Goal: Task Accomplishment & Management: Manage account settings

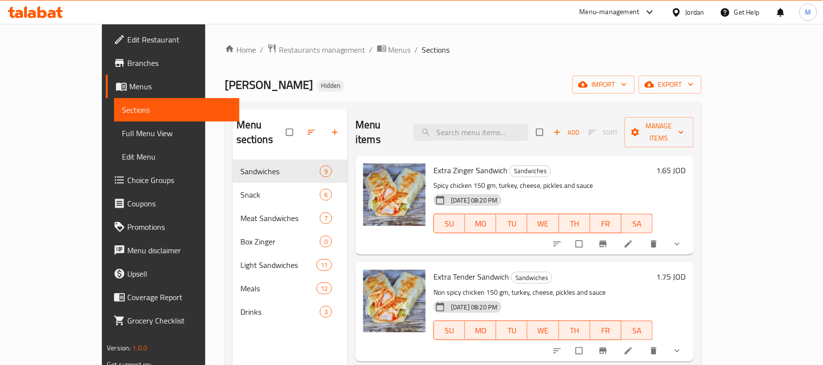
click at [686, 9] on div "Jordan" at bounding box center [695, 12] width 19 height 11
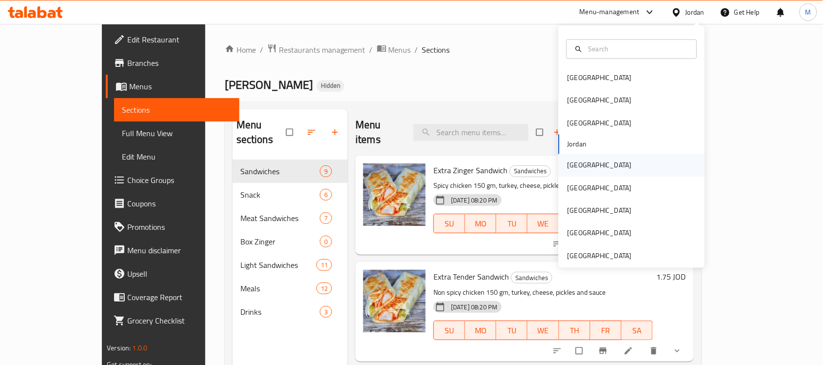
click at [581, 164] on div "Kuwait" at bounding box center [600, 165] width 80 height 22
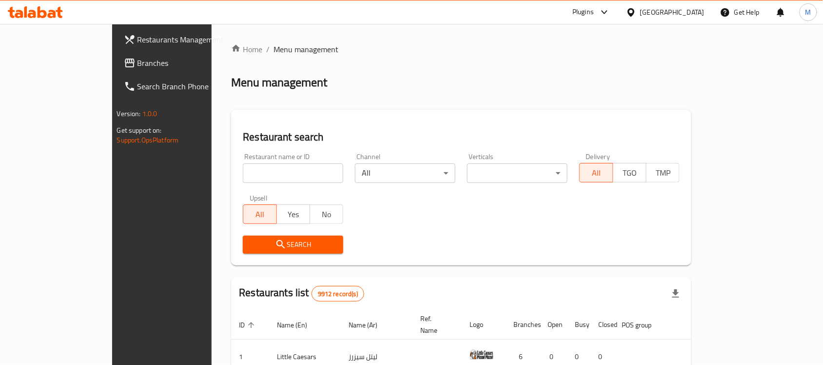
click at [138, 68] on span "Branches" at bounding box center [190, 63] width 104 height 12
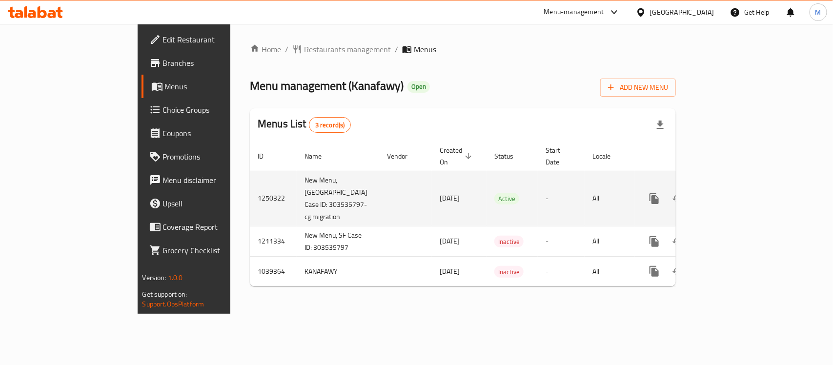
click at [730, 193] on icon "enhanced table" at bounding box center [725, 199] width 12 height 12
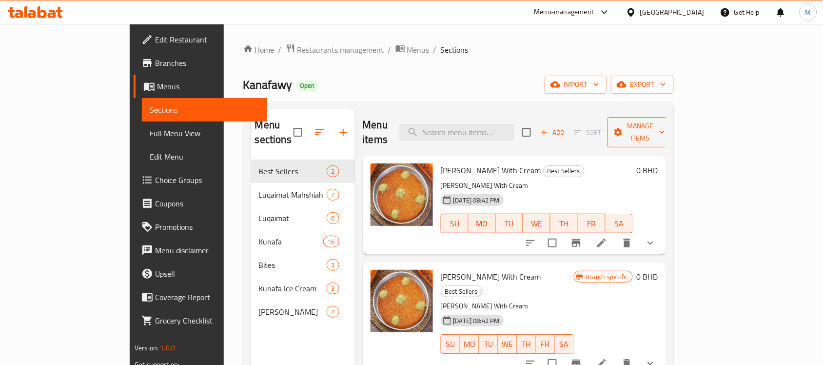
click at [665, 122] on span "Manage items" at bounding box center [641, 132] width 50 height 24
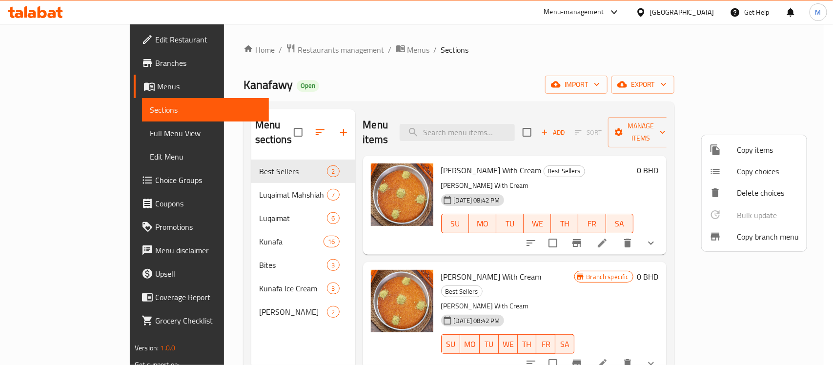
click at [765, 231] on span "Copy branch menu" at bounding box center [768, 237] width 62 height 12
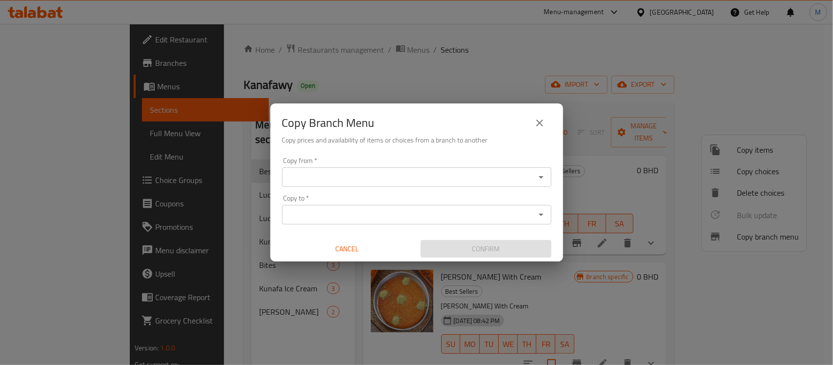
click at [439, 178] on input "Copy from   *" at bounding box center [408, 177] width 247 height 14
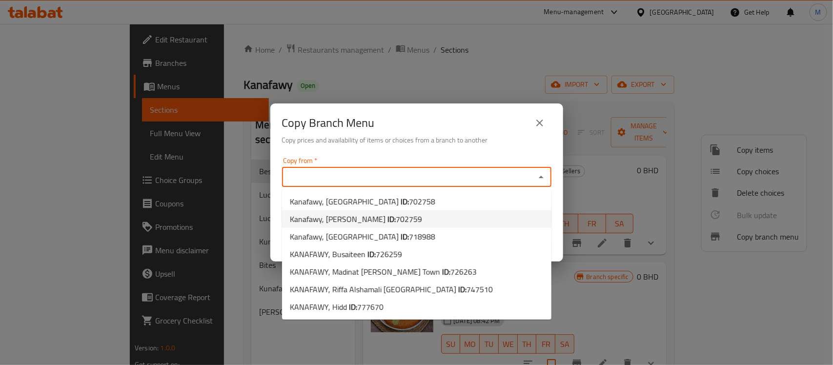
click at [387, 218] on b "ID:" at bounding box center [391, 219] width 8 height 15
type input "Kanafawy, Jid Ali"
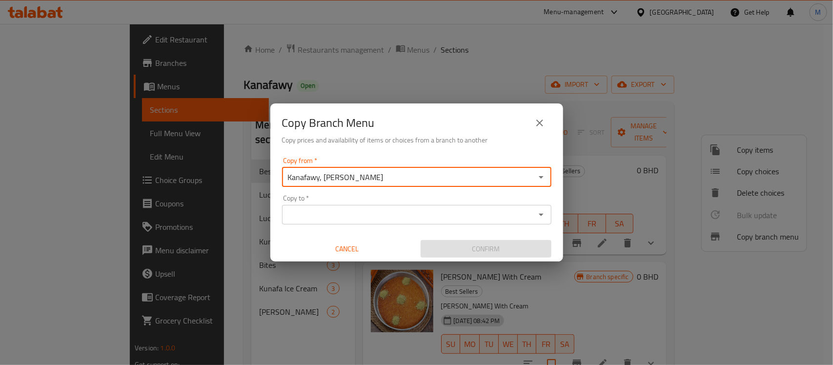
click at [383, 196] on div "Copy to   * Copy to *" at bounding box center [416, 210] width 269 height 30
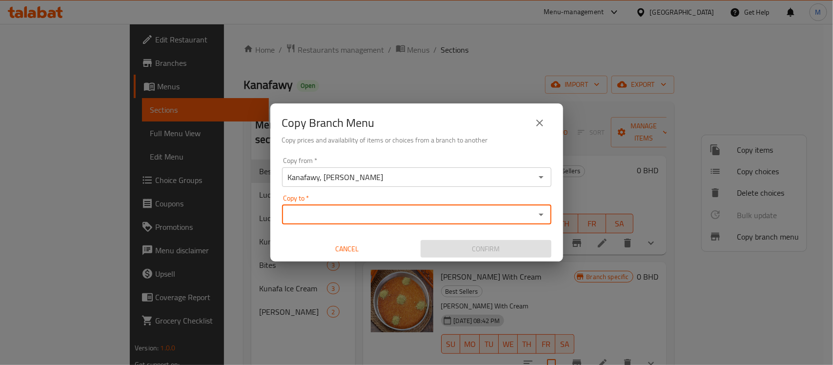
click at [384, 224] on div "Copy from   * Kanafawy, Jid Ali Copy from * Copy to   * Copy to * Cancel Confirm" at bounding box center [416, 207] width 293 height 109
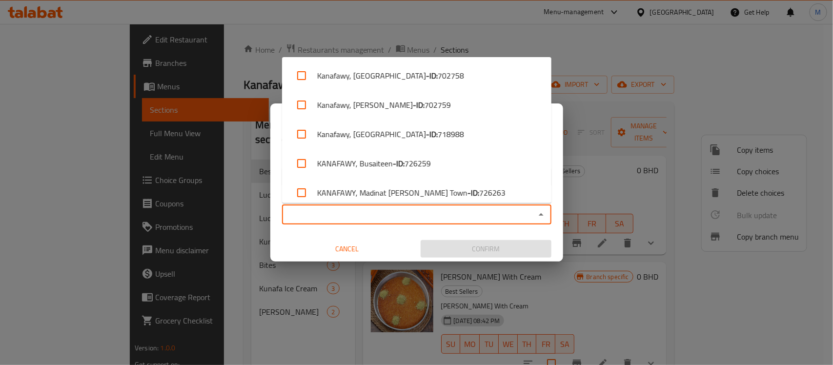
click at [388, 218] on input "Copy to   *" at bounding box center [408, 215] width 247 height 14
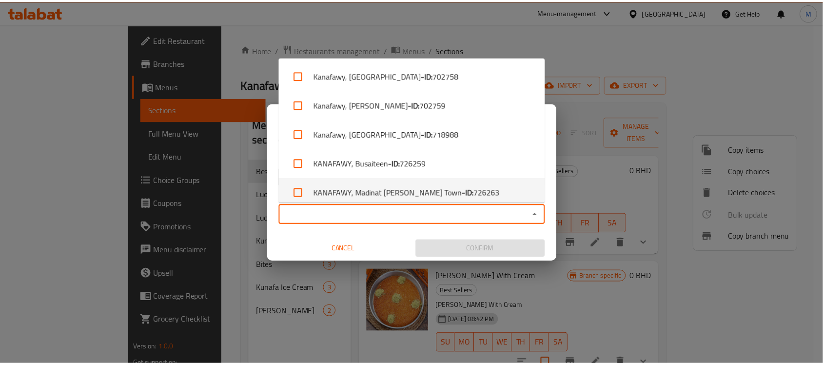
scroll to position [66, 0]
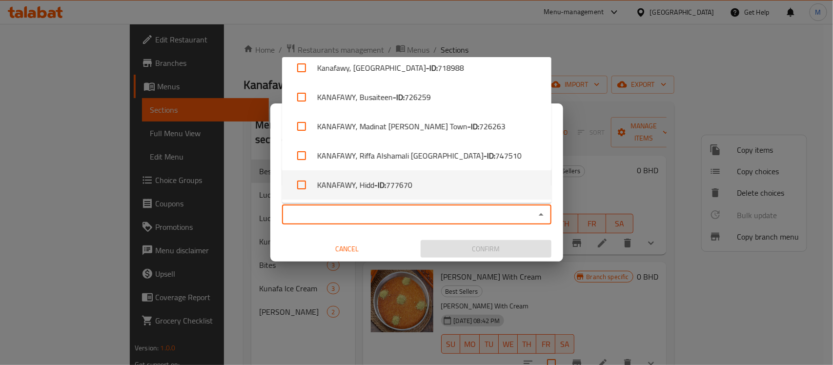
click at [415, 187] on li "KANAFAWY, Hidd - ID: 777670" at bounding box center [416, 184] width 269 height 29
checkbox input "true"
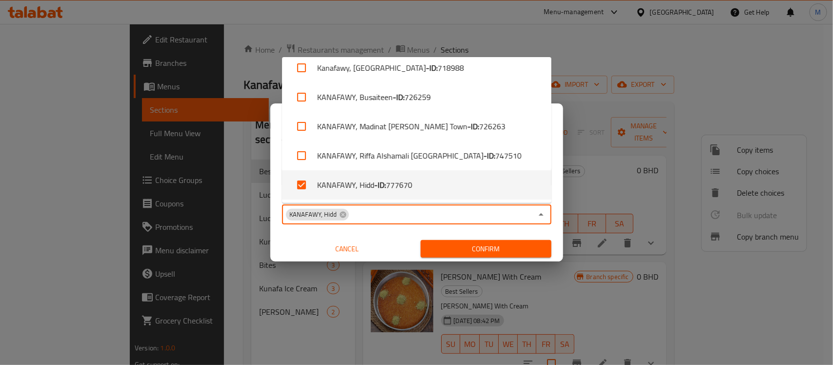
click at [398, 242] on button "Cancel" at bounding box center [347, 249] width 131 height 18
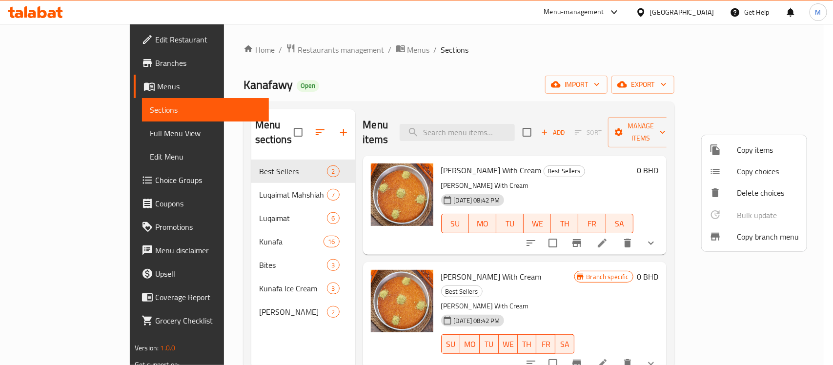
click at [779, 232] on span "Copy branch menu" at bounding box center [768, 237] width 62 height 12
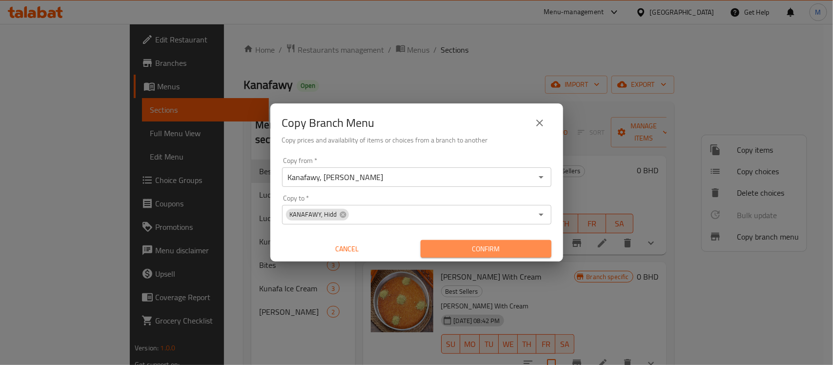
click at [478, 246] on span "Confirm" at bounding box center [485, 249] width 115 height 12
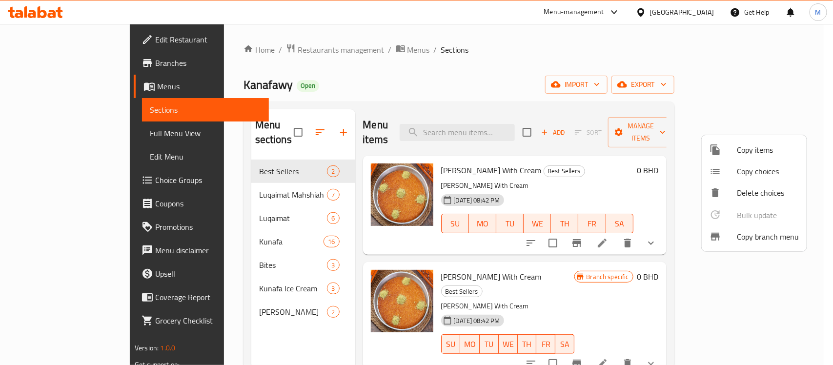
click at [488, 52] on div at bounding box center [416, 182] width 833 height 365
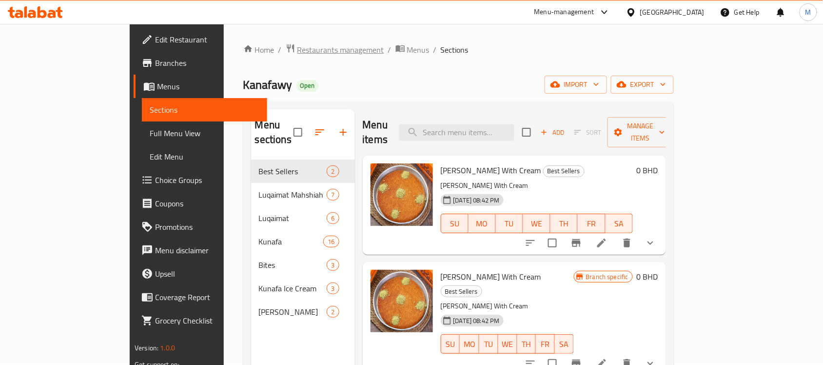
click at [298, 51] on span "Restaurants management" at bounding box center [341, 50] width 87 height 12
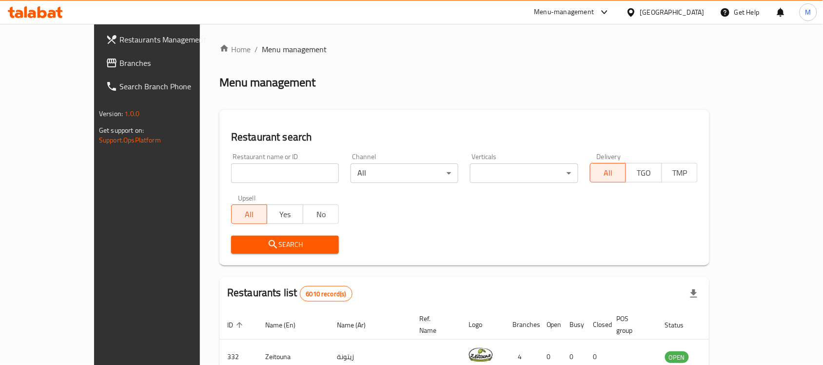
click at [120, 59] on span "Branches" at bounding box center [172, 63] width 104 height 12
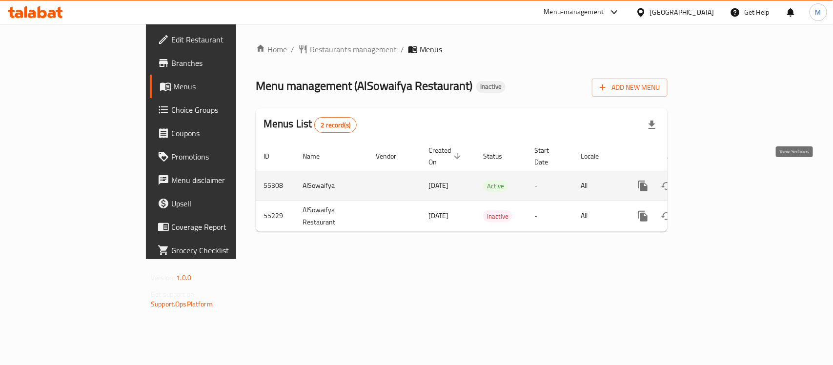
click at [719, 180] on icon "enhanced table" at bounding box center [713, 186] width 12 height 12
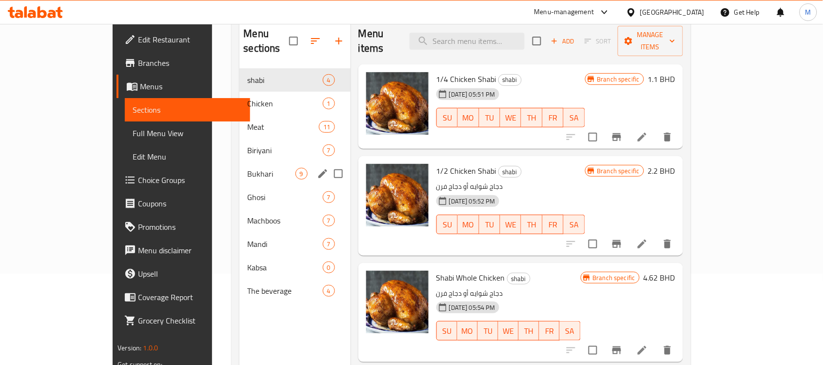
scroll to position [122, 0]
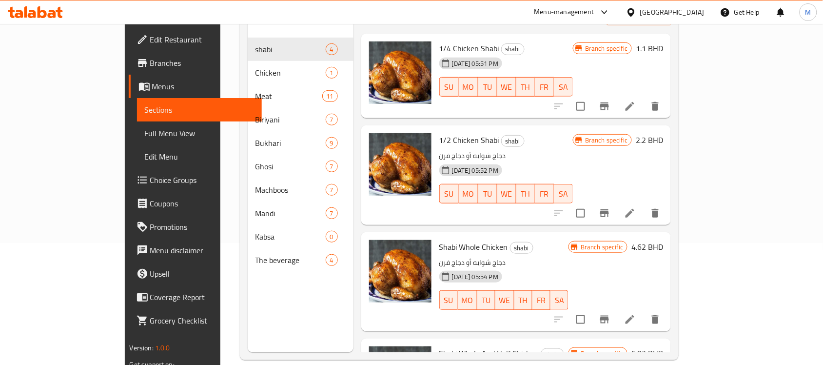
click at [150, 35] on span "Edit Restaurant" at bounding box center [202, 40] width 104 height 12
